Goal: Task Accomplishment & Management: Manage account settings

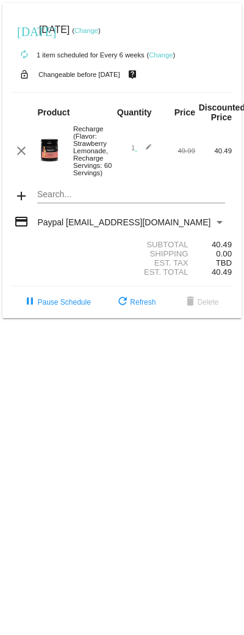
click at [161, 57] on link "Change" at bounding box center [161, 54] width 24 height 7
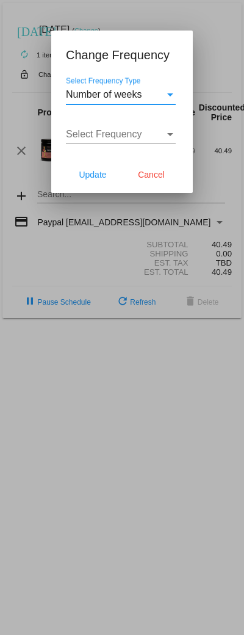
click at [171, 135] on div "Select Frequency" at bounding box center [170, 134] width 6 height 3
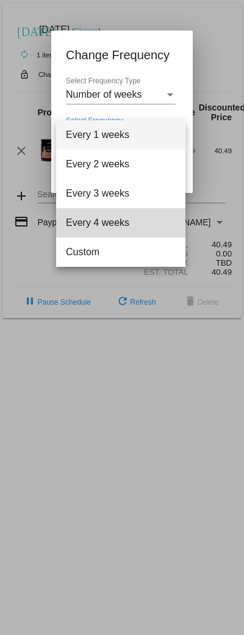
click at [164, 214] on span "Every 4 weeks" at bounding box center [121, 222] width 110 height 29
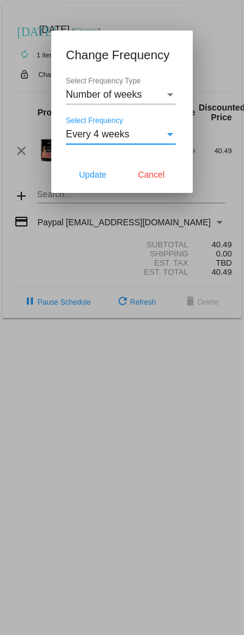
click at [172, 137] on div "Select Frequency" at bounding box center [170, 134] width 11 height 11
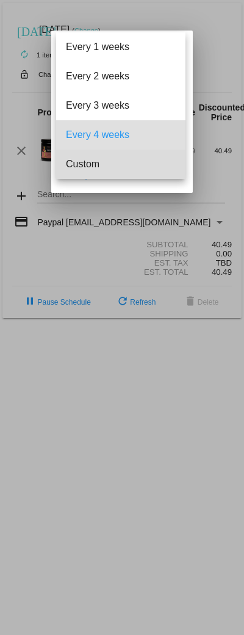
click at [136, 173] on span "Custom" at bounding box center [121, 164] width 110 height 29
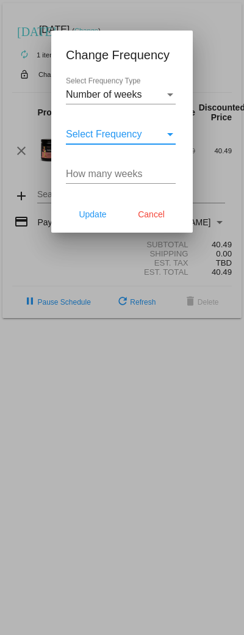
click at [161, 134] on div "Select Frequency" at bounding box center [115, 134] width 99 height 11
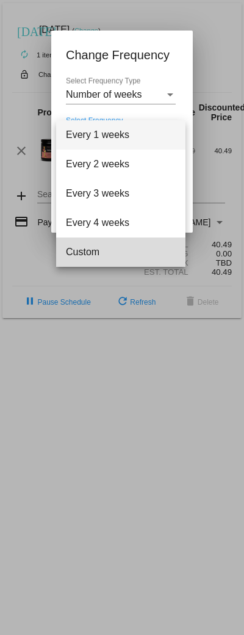
click at [114, 261] on span "Custom" at bounding box center [121, 252] width 110 height 29
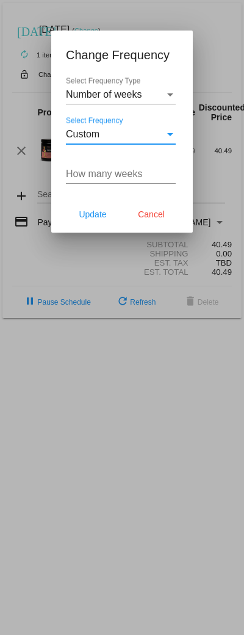
click at [160, 173] on input "How many weeks" at bounding box center [121, 174] width 110 height 11
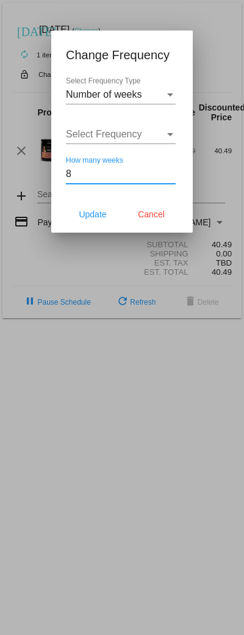
type input "8"
click at [161, 93] on div "Number of weeks" at bounding box center [115, 94] width 99 height 11
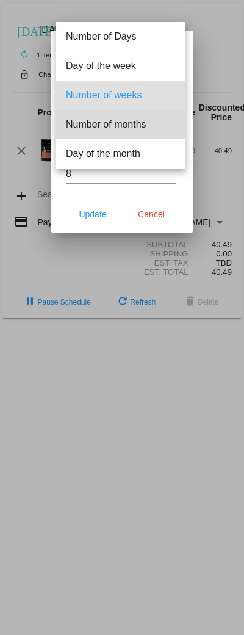
click at [160, 133] on span "Number of months" at bounding box center [121, 124] width 110 height 29
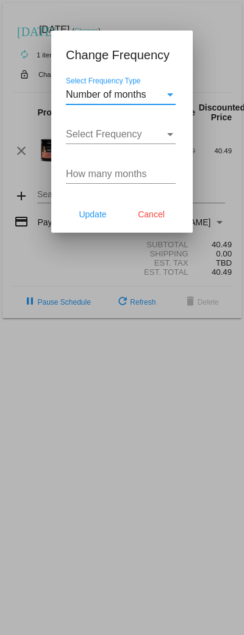
click at [158, 136] on div "Select Frequency" at bounding box center [115, 134] width 99 height 11
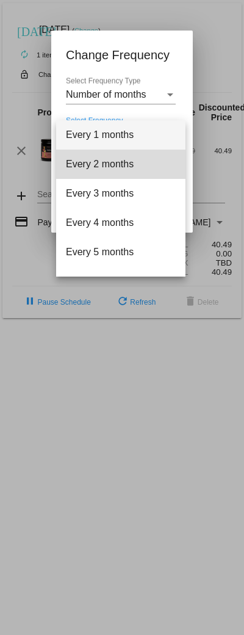
click at [153, 165] on span "Every 2 months" at bounding box center [121, 164] width 110 height 29
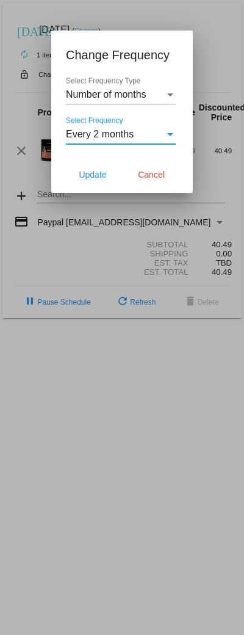
click at [99, 176] on span "Update" at bounding box center [92, 175] width 27 height 10
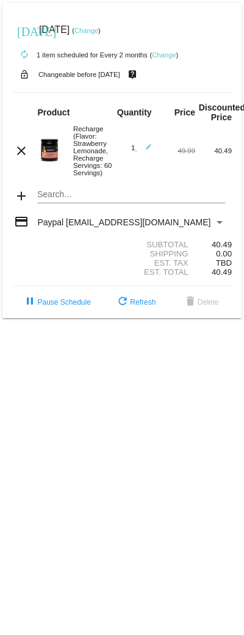
click at [98, 33] on link "Change" at bounding box center [87, 30] width 24 height 7
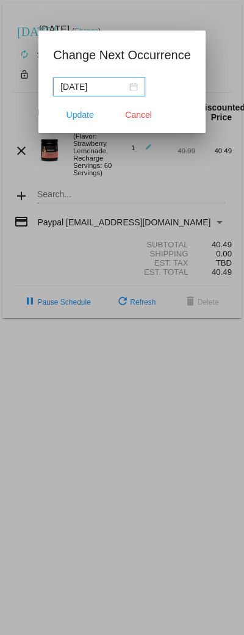
click at [132, 89] on div "[DATE]" at bounding box center [99, 86] width 78 height 13
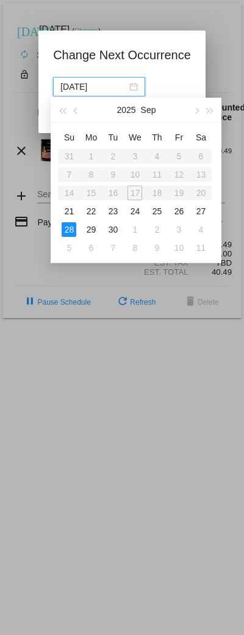
click at [196, 109] on span "button" at bounding box center [197, 111] width 6 height 6
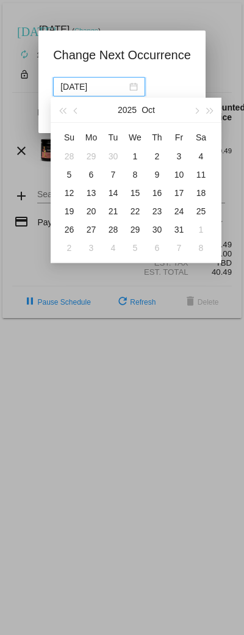
click at [135, 194] on div "15" at bounding box center [135, 193] width 15 height 15
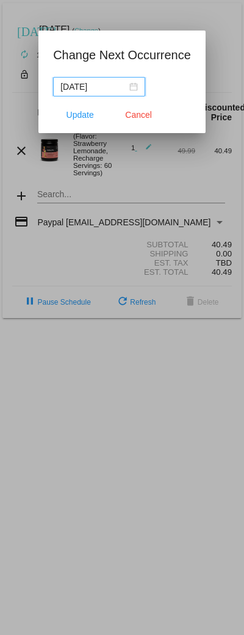
type input "[DATE]"
click at [87, 115] on span "Update" at bounding box center [80, 115] width 27 height 10
